Goal: Transaction & Acquisition: Download file/media

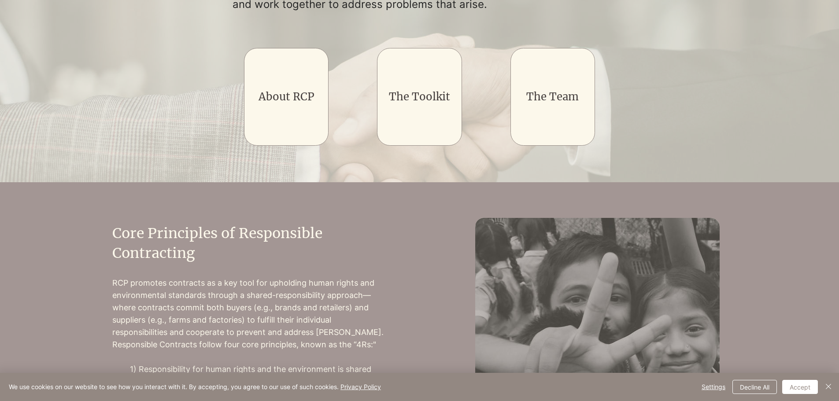
scroll to position [264, 0]
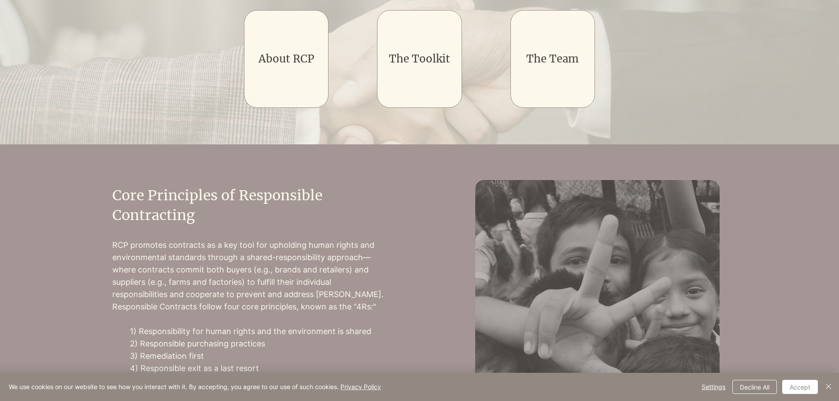
click at [308, 248] on p "RCP promotes contracts as a key tool for upholding human rights and environment…" at bounding box center [248, 276] width 273 height 74
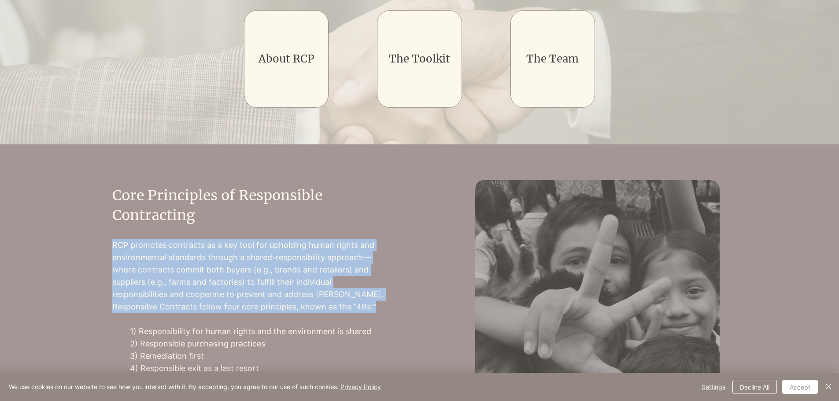
click at [308, 248] on p "RCP promotes contracts as a key tool for upholding human rights and environment…" at bounding box center [248, 276] width 273 height 74
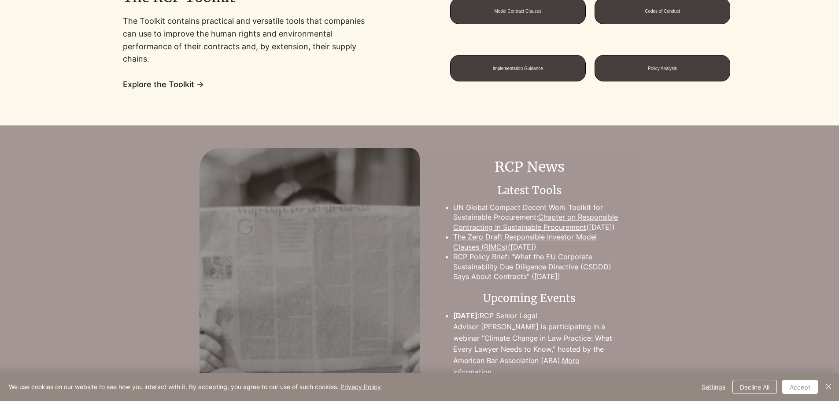
scroll to position [793, 0]
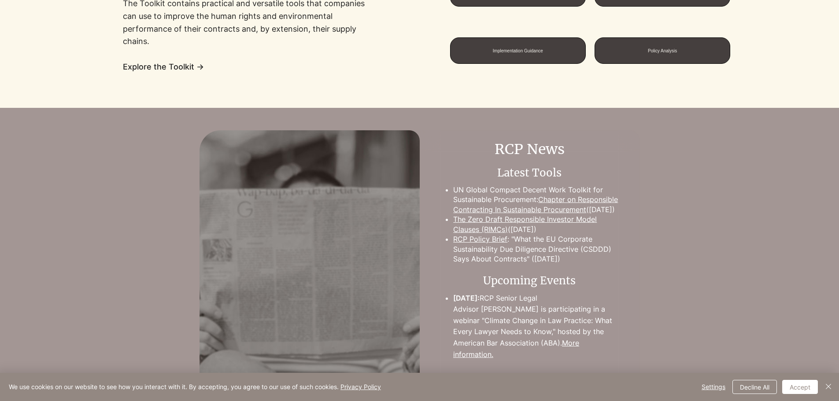
click at [491, 244] on link "RCP Policy Brief" at bounding box center [480, 239] width 54 height 9
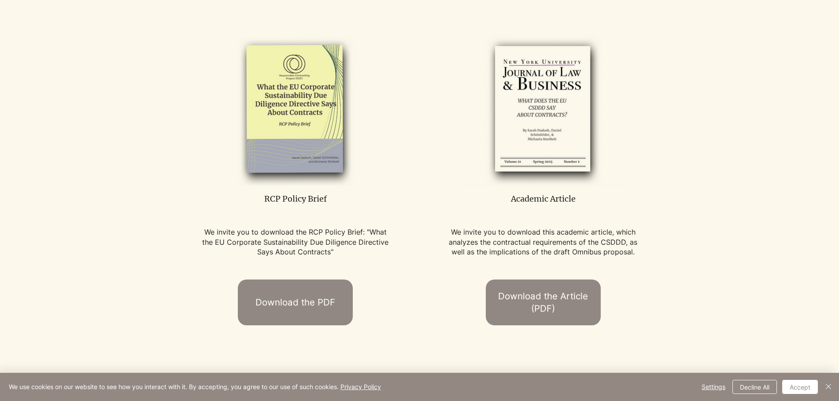
scroll to position [441, 0]
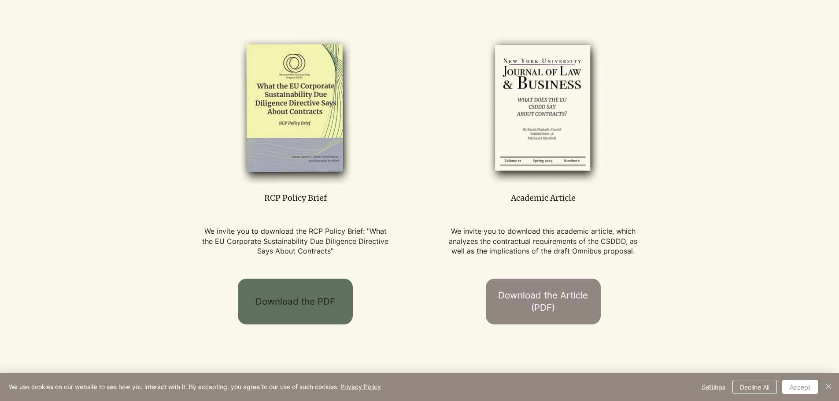
click at [320, 298] on span "Download the PDF" at bounding box center [296, 302] width 80 height 13
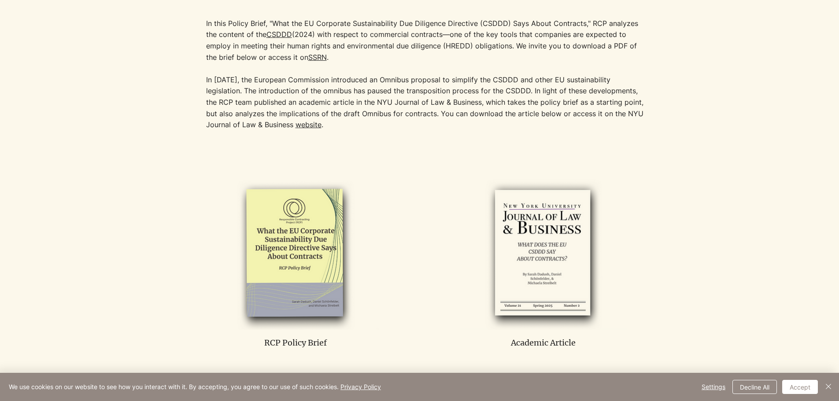
scroll to position [397, 0]
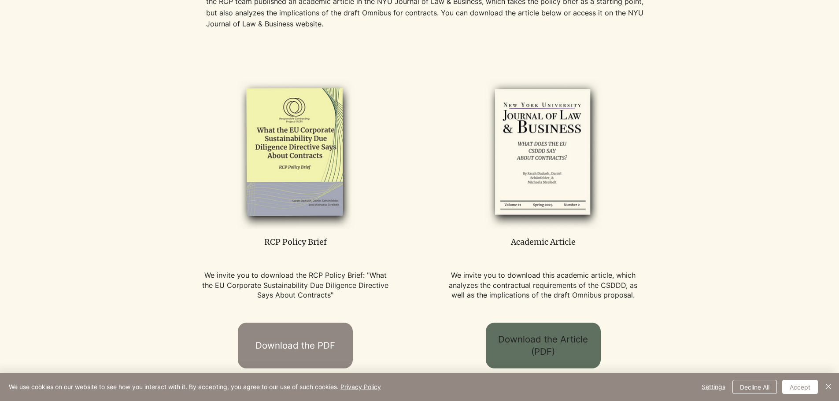
click at [562, 337] on span "Download the Article (PDF)" at bounding box center [543, 346] width 99 height 25
